Goal: Information Seeking & Learning: Check status

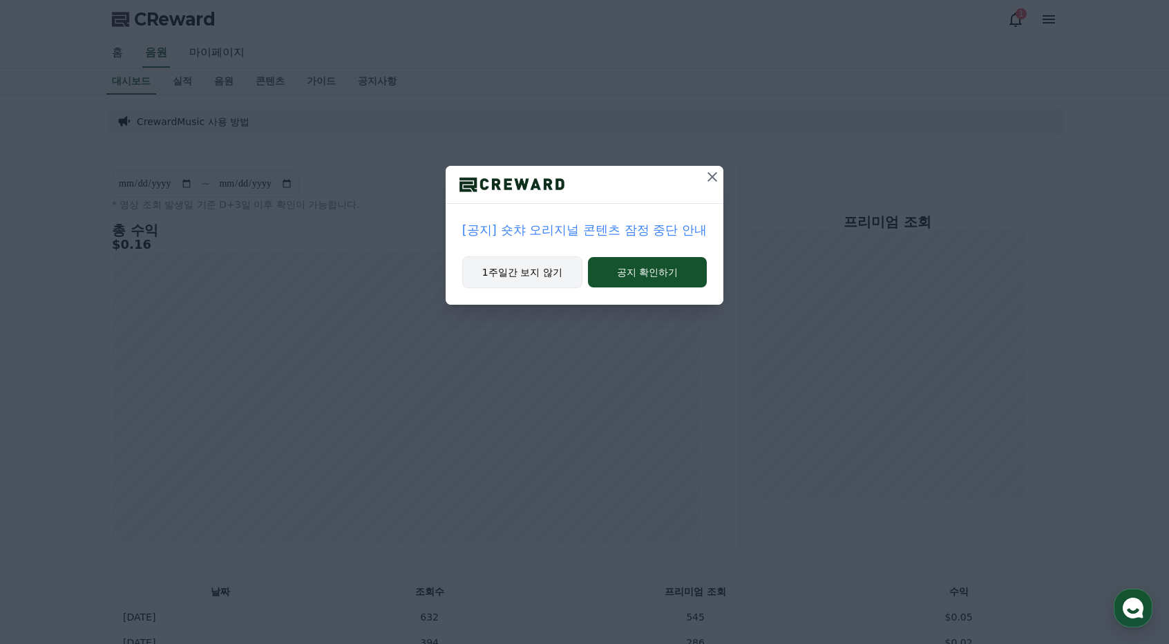
click at [532, 272] on button "1주일간 보지 않기" at bounding box center [522, 272] width 120 height 32
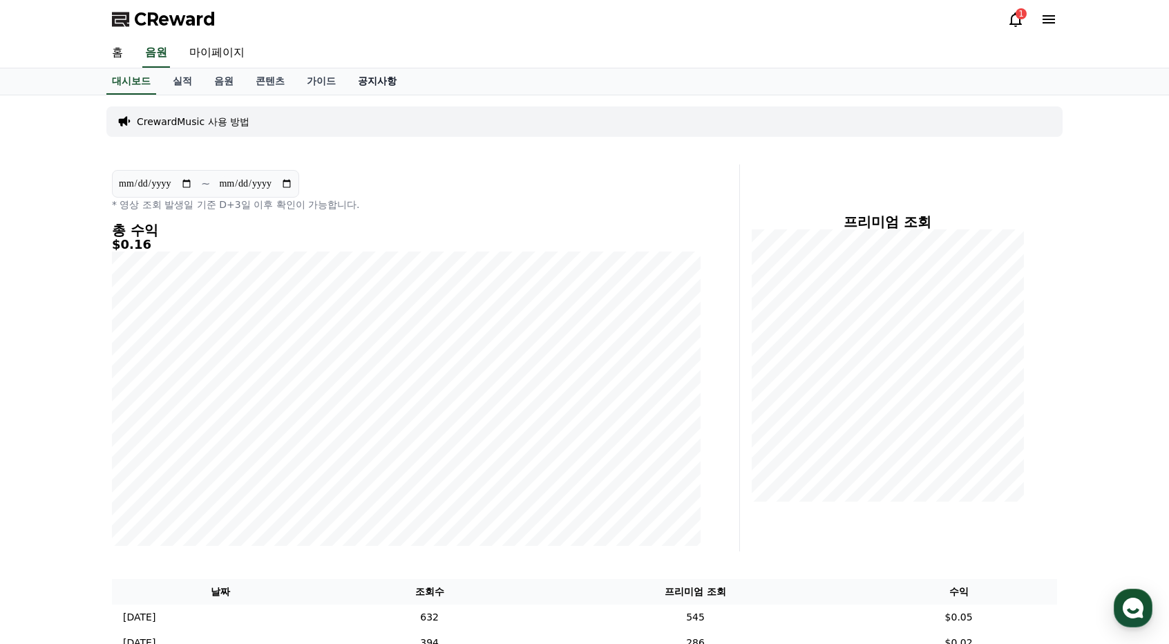
click at [390, 78] on link "공지사항" at bounding box center [377, 81] width 61 height 26
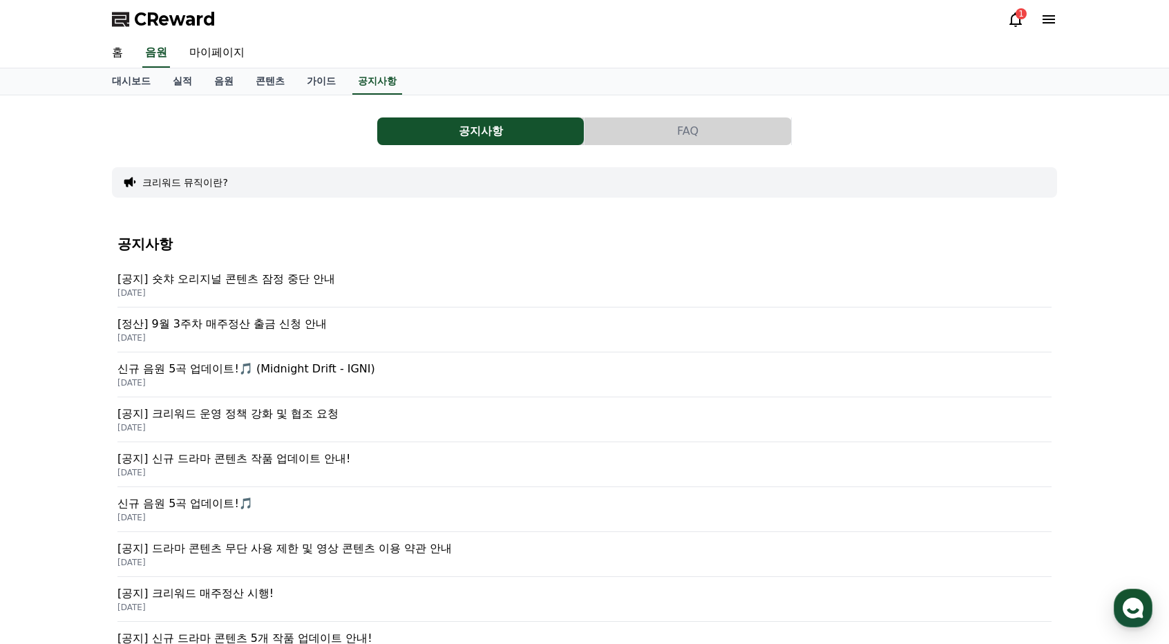
click at [293, 279] on p "[공지] 숏챠 오리지널 콘텐츠 잠정 중단 안내" at bounding box center [584, 279] width 934 height 17
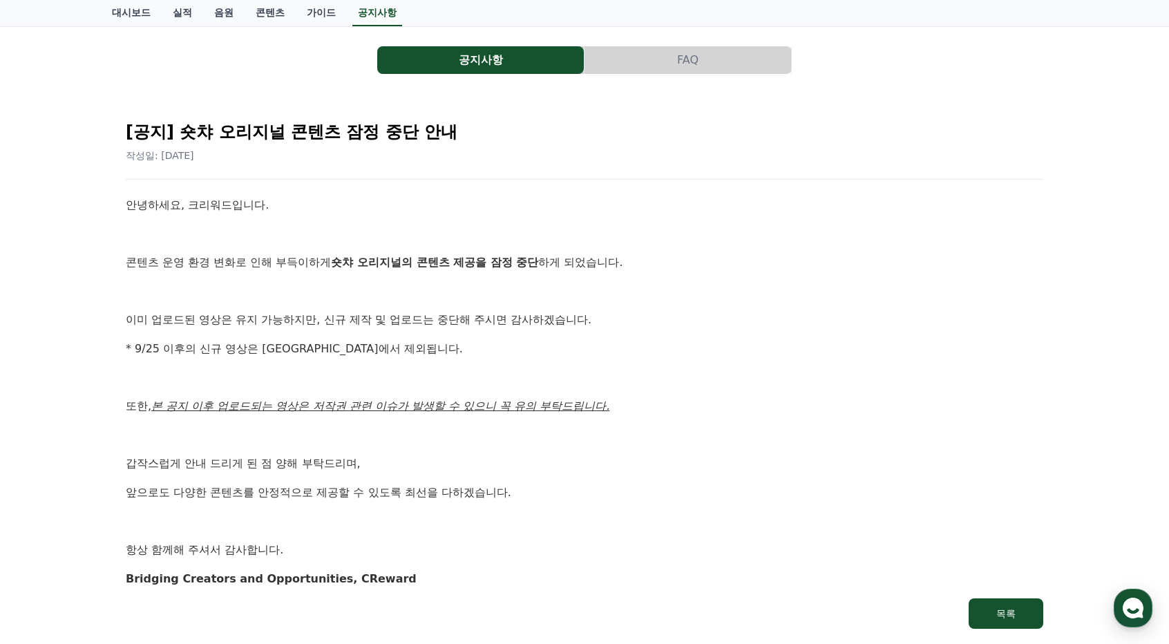
scroll to position [138, 0]
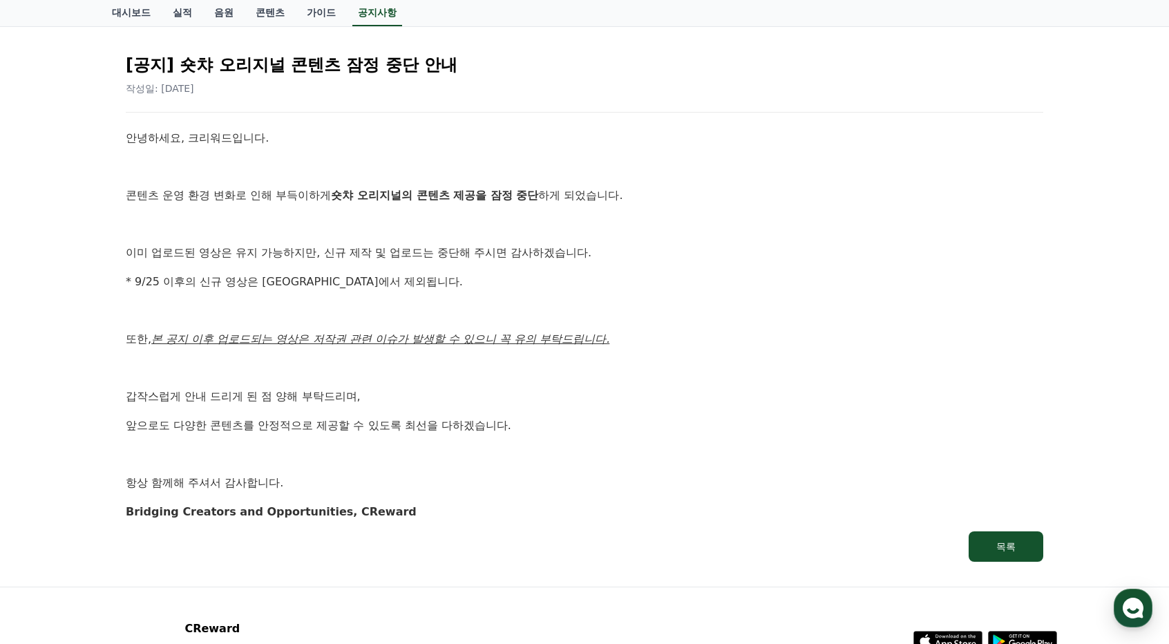
click at [258, 256] on p "이미 업로드된 영상은 유지 가능하지만, 신규 제작 및 업로드는 중단해 주시면 감사하겠습니다." at bounding box center [585, 253] width 918 height 18
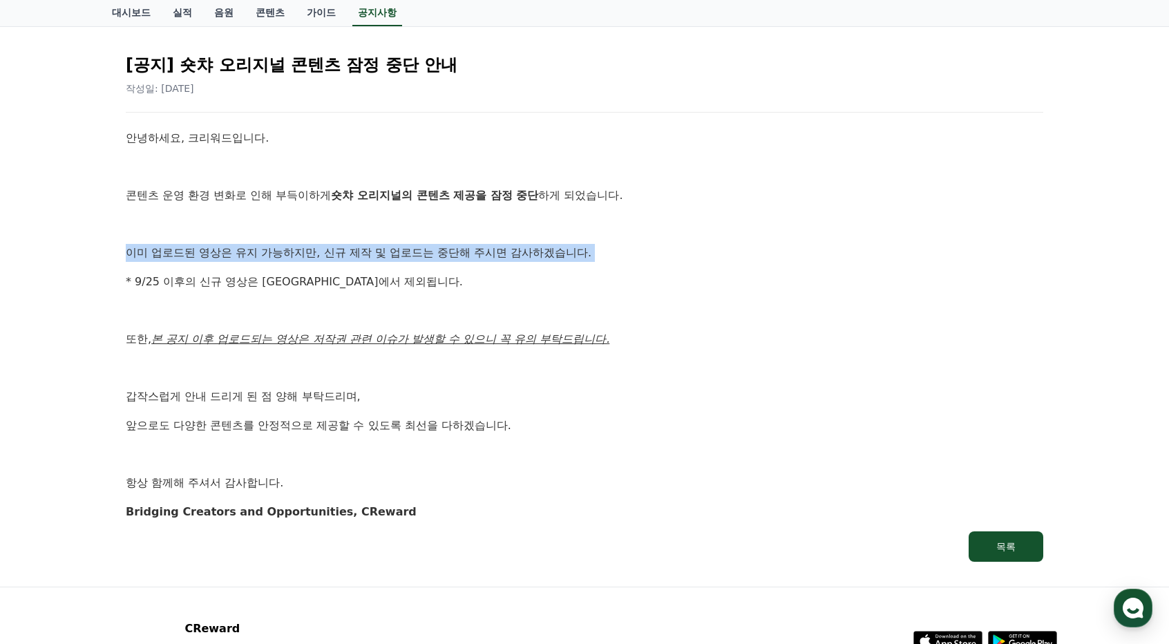
click at [258, 256] on p "이미 업로드된 영상은 유지 가능하지만, 신규 제작 및 업로드는 중단해 주시면 감사하겠습니다." at bounding box center [585, 253] width 918 height 18
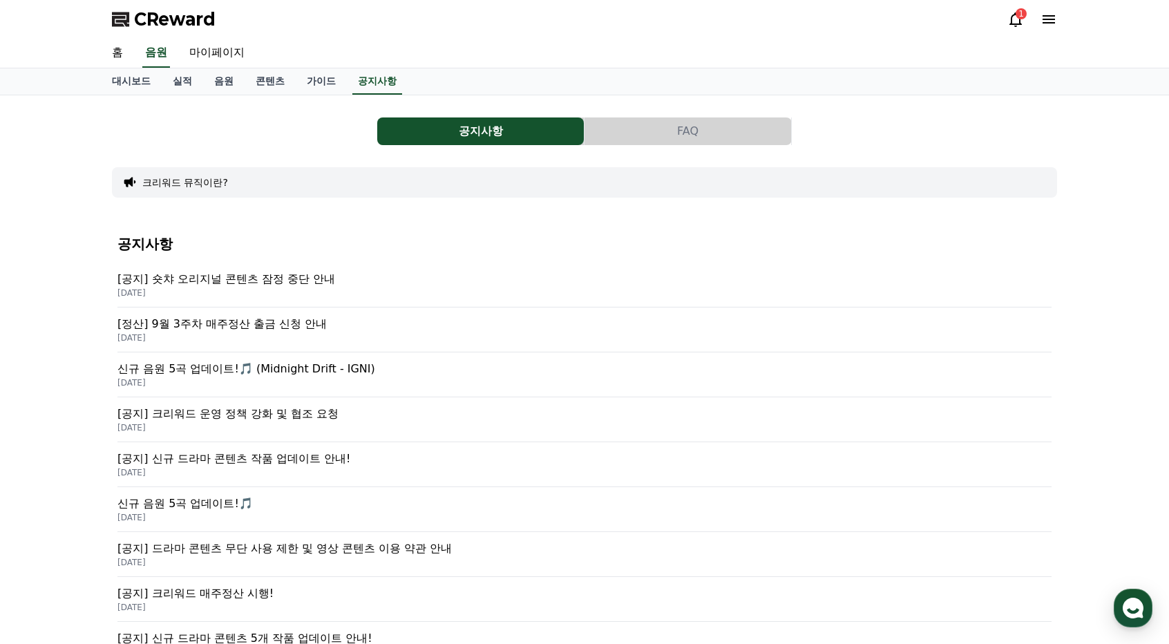
click at [11, 171] on div "공지사항 FAQ 크리워드 뮤직이란? 공지사항 [공지] 숏챠 오리지널 콘텐츠 잠정 중단 안내 [DATE] [정산] 9월 3주차 매주정산 출금 신…" at bounding box center [584, 507] width 1169 height 824
click at [1004, 20] on div "CReward 1" at bounding box center [584, 19] width 967 height 39
click at [1017, 19] on icon at bounding box center [1016, 19] width 17 height 17
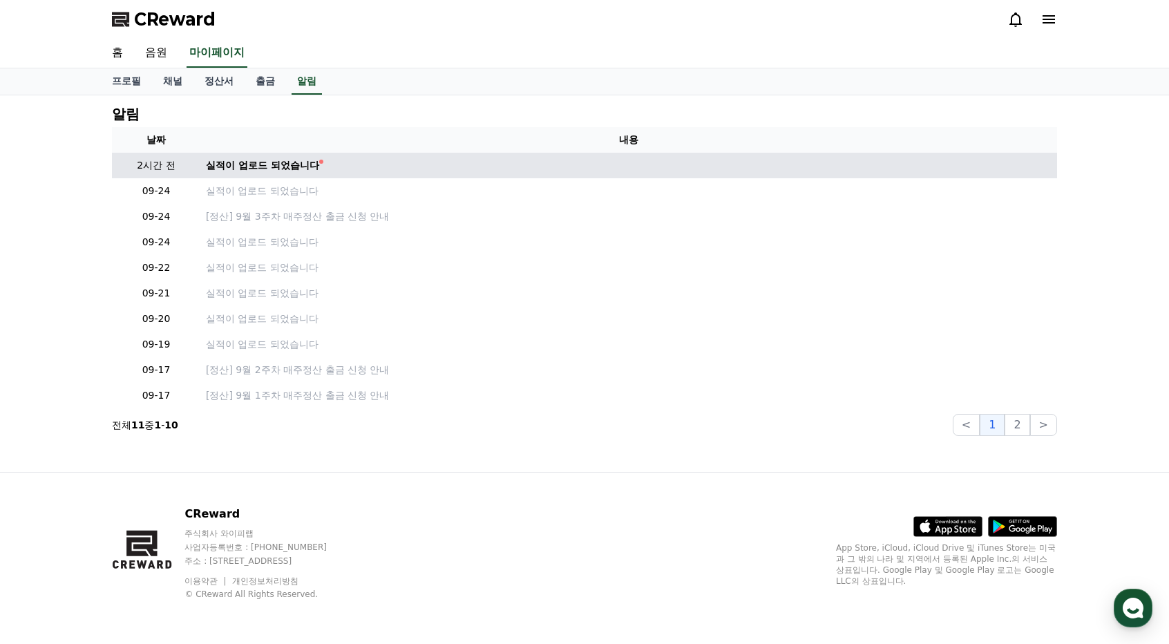
click at [235, 172] on td "실적이 업로드 되었습니다" at bounding box center [628, 166] width 857 height 26
click at [244, 169] on div "실적이 업로드 되었습니다" at bounding box center [262, 165] width 113 height 15
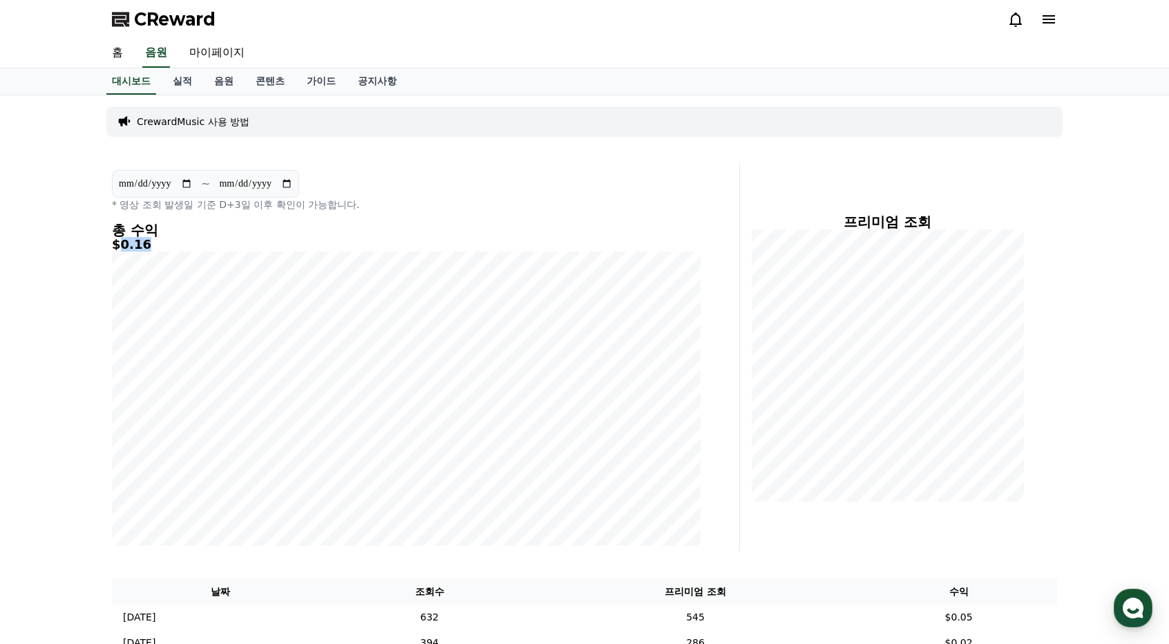
drag, startPoint x: 120, startPoint y: 245, endPoint x: 151, endPoint y: 241, distance: 30.7
click at [151, 241] on h5 "$0.16" at bounding box center [406, 245] width 589 height 14
click at [563, 172] on div "**********" at bounding box center [406, 190] width 589 height 41
